Goal: Task Accomplishment & Management: Use online tool/utility

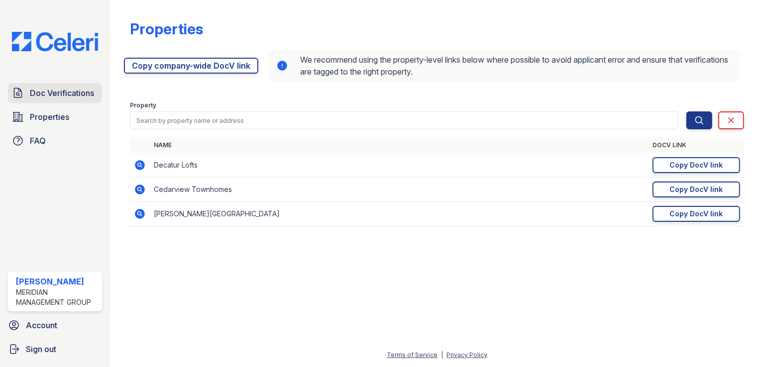
click at [52, 93] on span "Doc Verifications" at bounding box center [62, 93] width 64 height 12
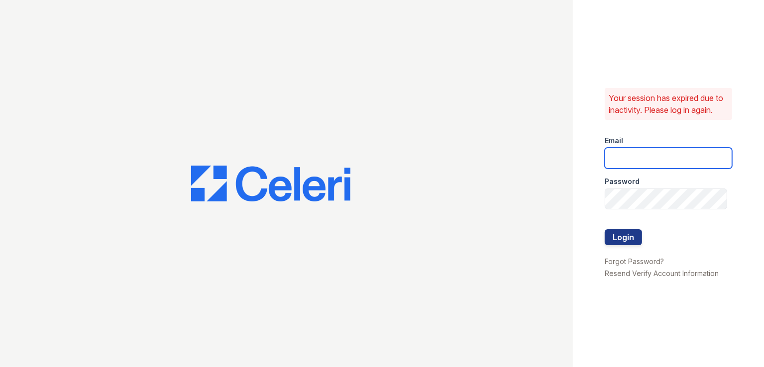
click at [663, 164] on input "email" at bounding box center [668, 158] width 127 height 21
type input "[EMAIL_ADDRESS][DOMAIN_NAME]"
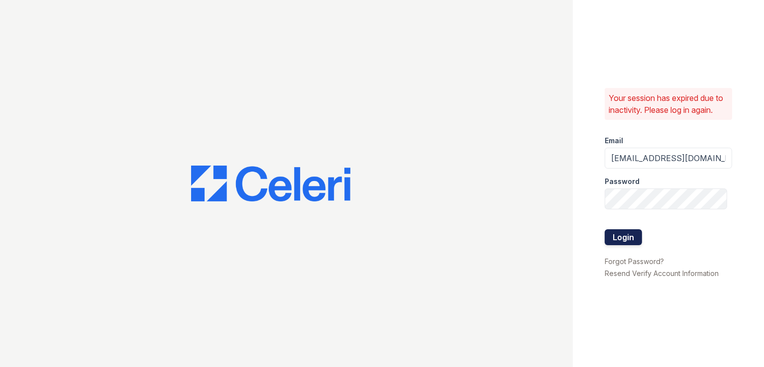
click at [625, 241] on button "Login" at bounding box center [623, 237] width 37 height 16
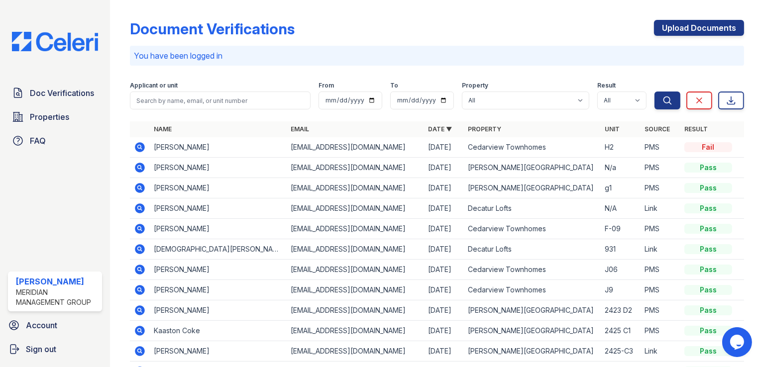
scroll to position [70, 0]
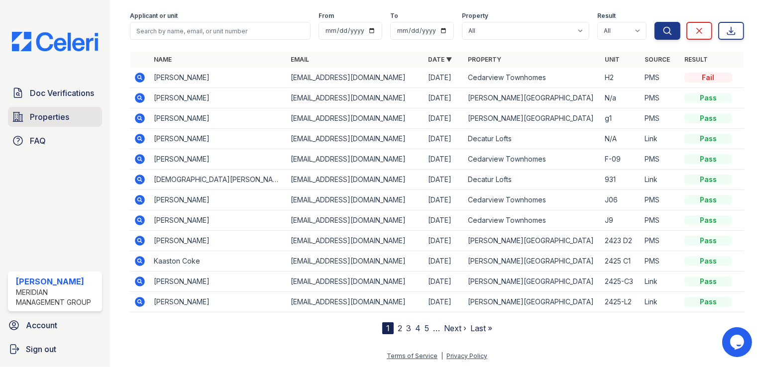
click at [36, 118] on span "Properties" at bounding box center [49, 117] width 39 height 12
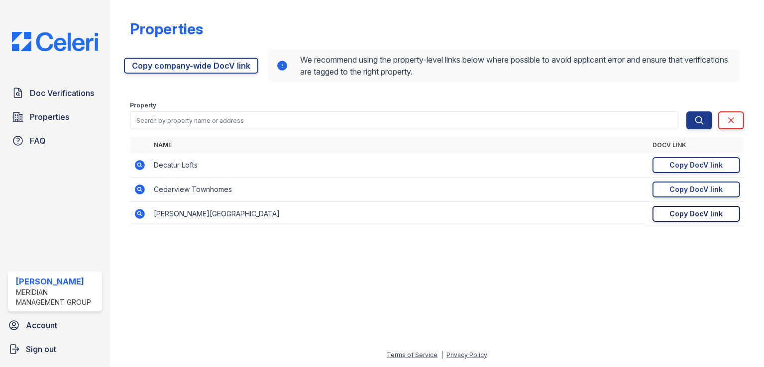
click at [687, 213] on div "Copy DocV link" at bounding box center [696, 214] width 53 height 10
